Goal: Check status: Check status

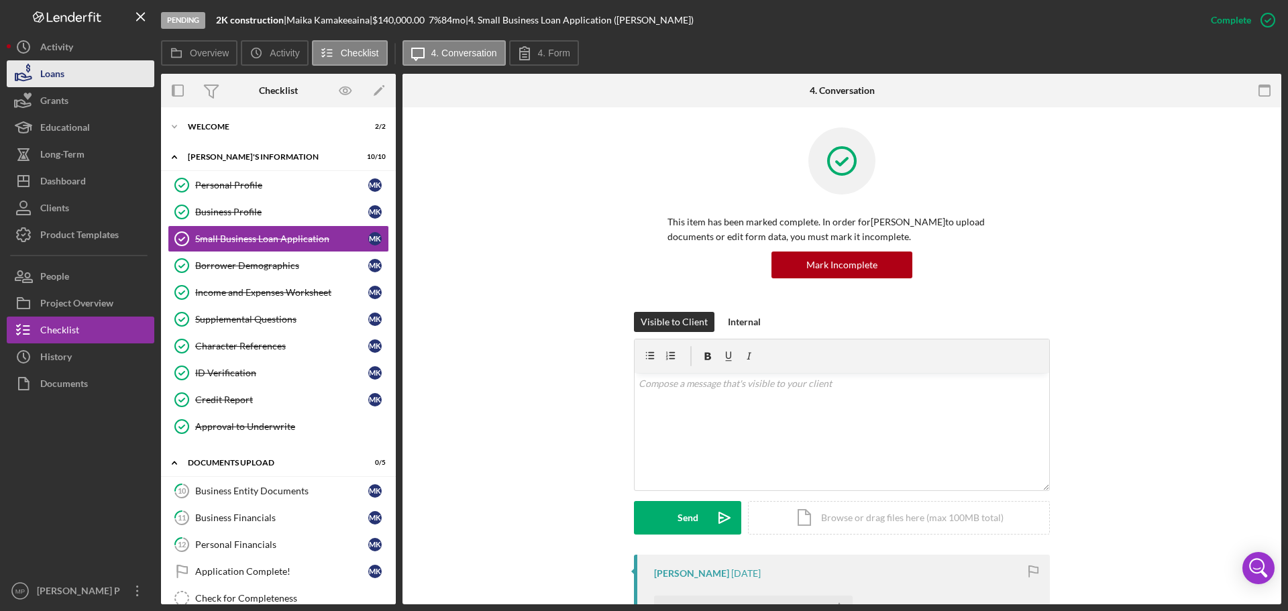
scroll to position [336, 0]
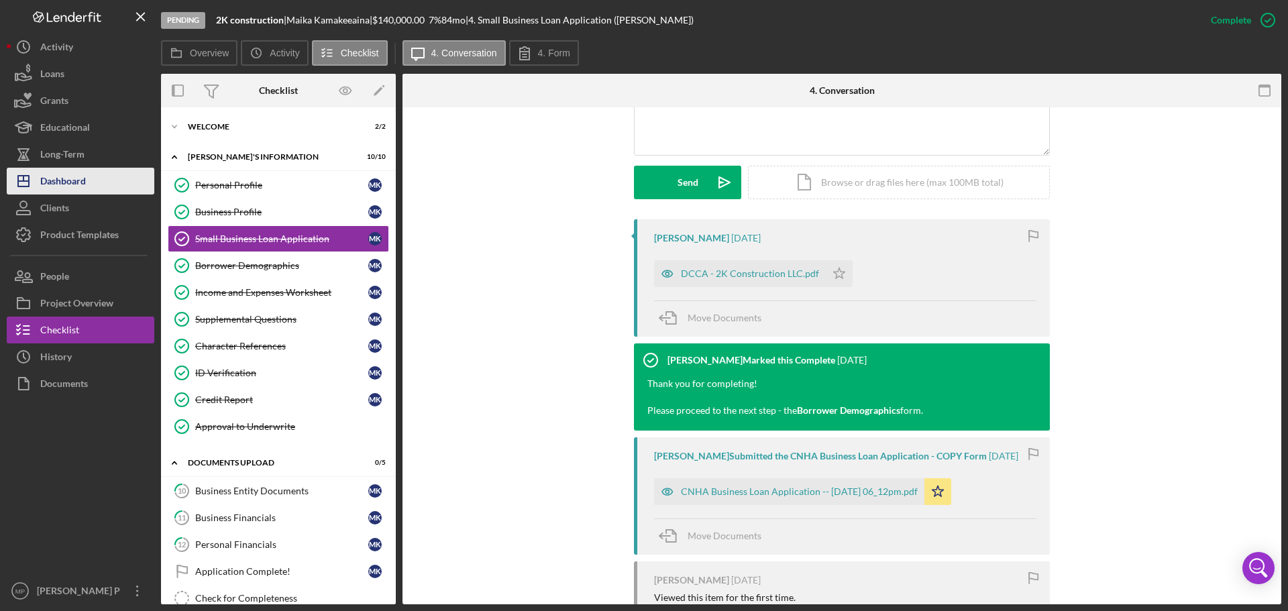
click at [81, 184] on div "Dashboard" at bounding box center [63, 183] width 46 height 30
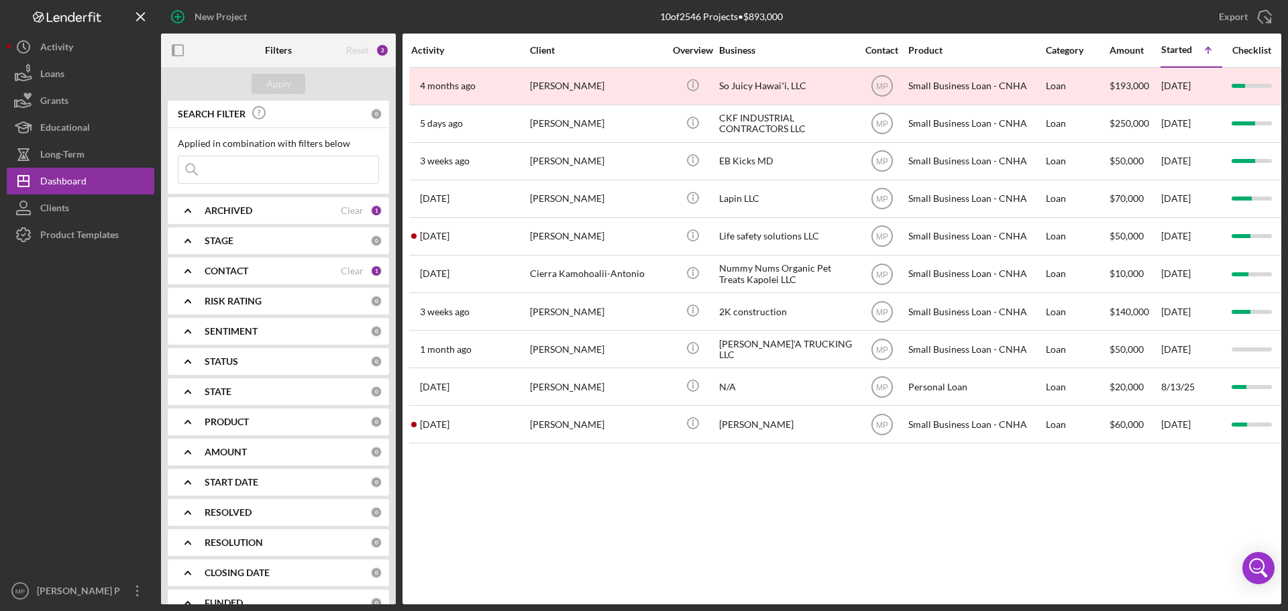
click at [252, 168] on input at bounding box center [278, 169] width 200 height 27
type input "[PERSON_NAME]"
click at [242, 216] on b "ARCHIVED" at bounding box center [229, 210] width 48 height 11
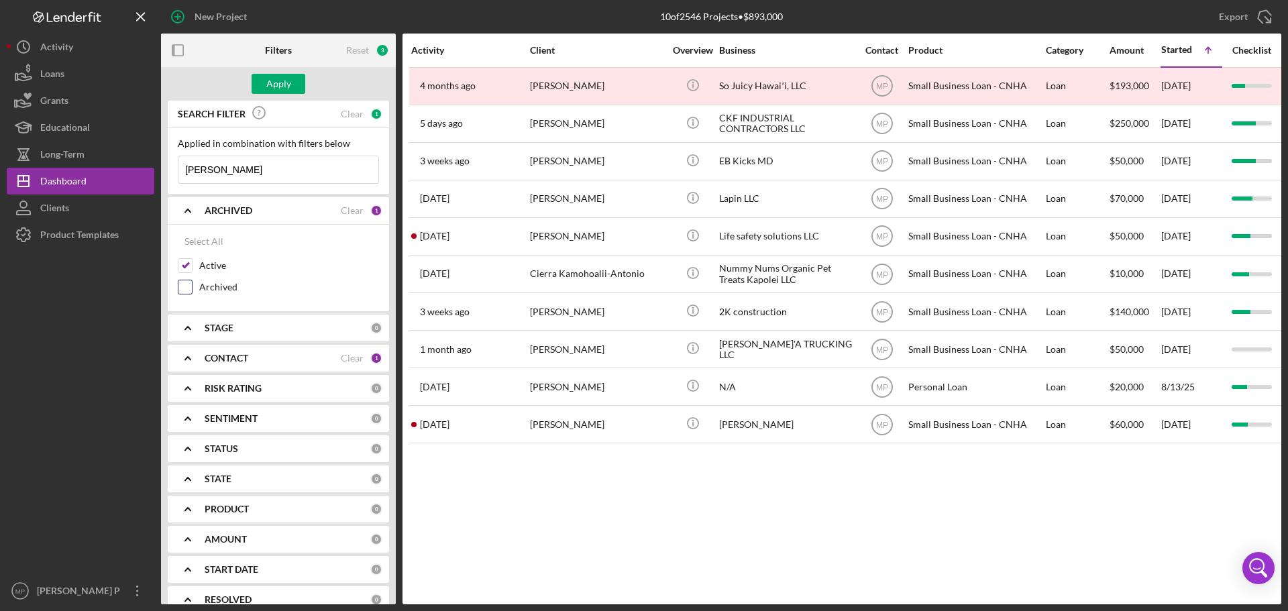
click at [186, 292] on input "Archived" at bounding box center [184, 286] width 13 height 13
checkbox input "true"
click at [236, 361] on b "CONTACT" at bounding box center [227, 358] width 44 height 11
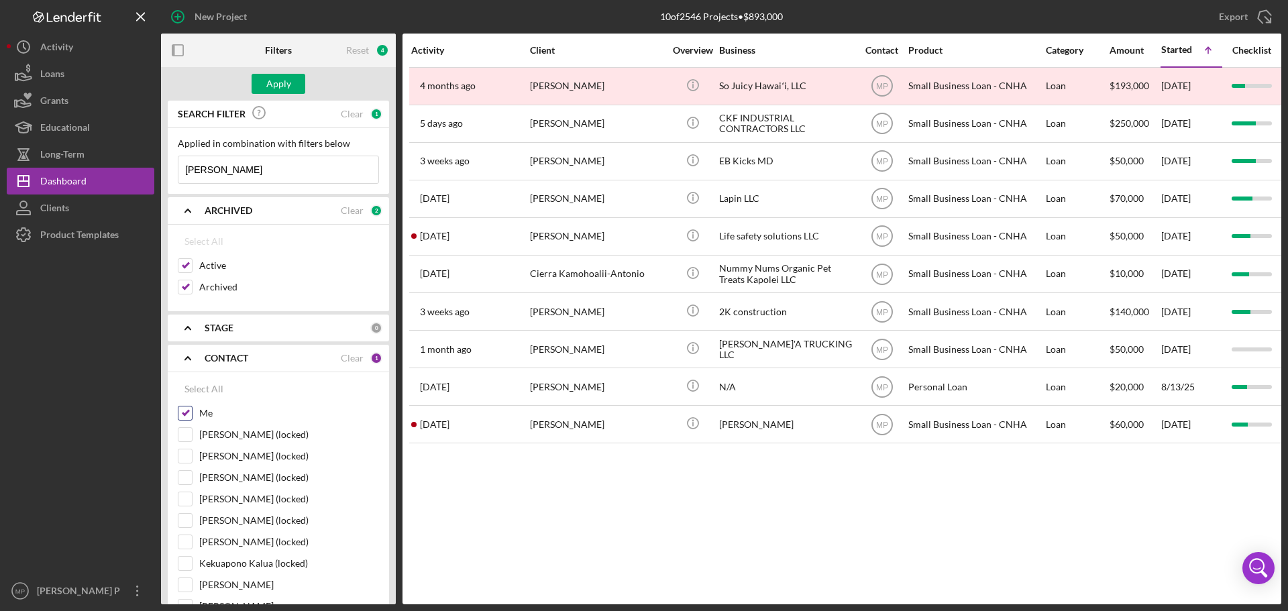
click at [185, 414] on input "Me" at bounding box center [184, 413] width 13 height 13
checkbox input "false"
click at [271, 92] on div "Apply" at bounding box center [278, 84] width 25 height 20
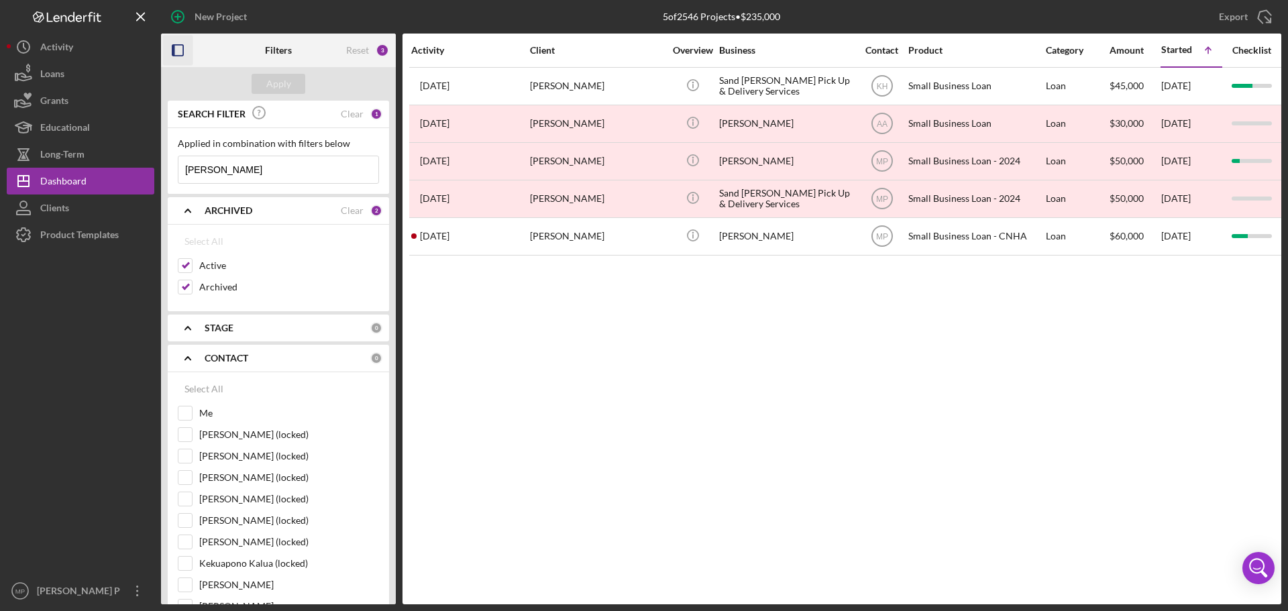
click at [168, 52] on icon "button" at bounding box center [178, 51] width 30 height 30
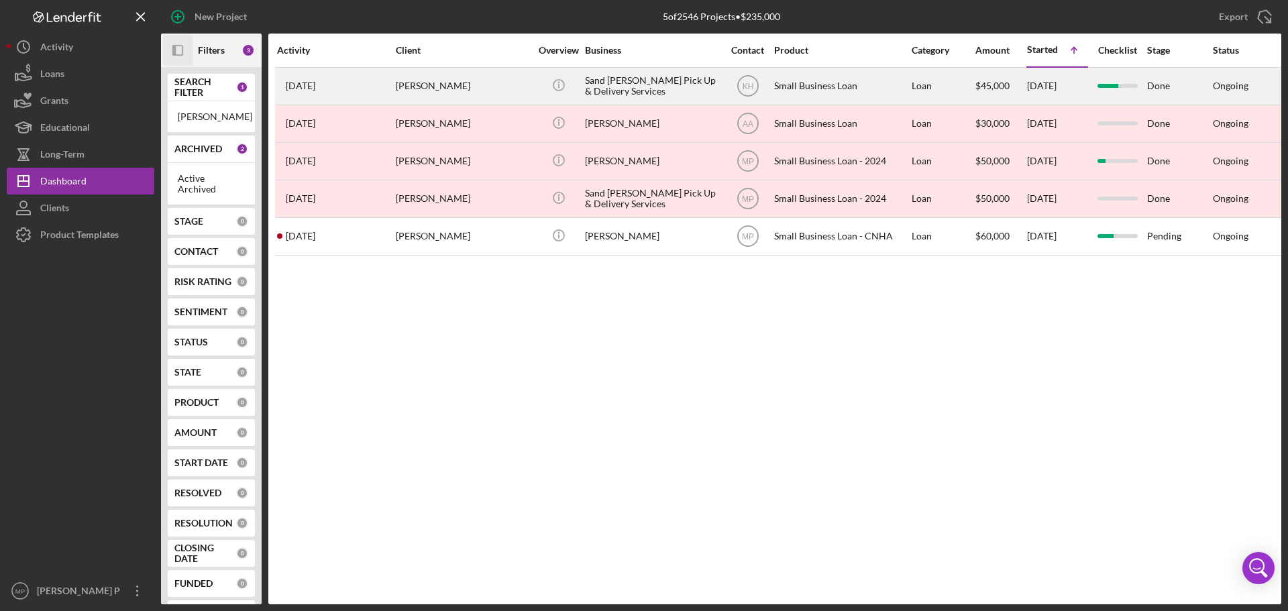
click at [648, 81] on div "Sand [PERSON_NAME] Pick Up & Delivery Services" at bounding box center [652, 86] width 134 height 36
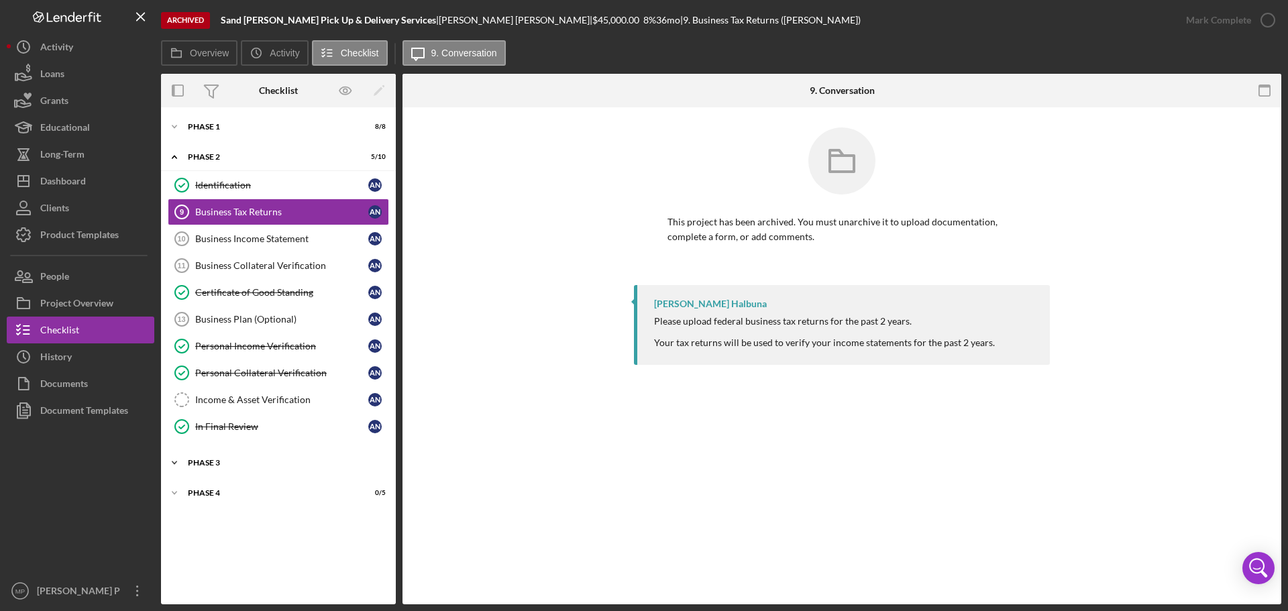
click at [231, 458] on div "Icon/Expander Phase 3 0 / 2" at bounding box center [278, 463] width 235 height 27
